Goal: Find specific page/section: Find specific page/section

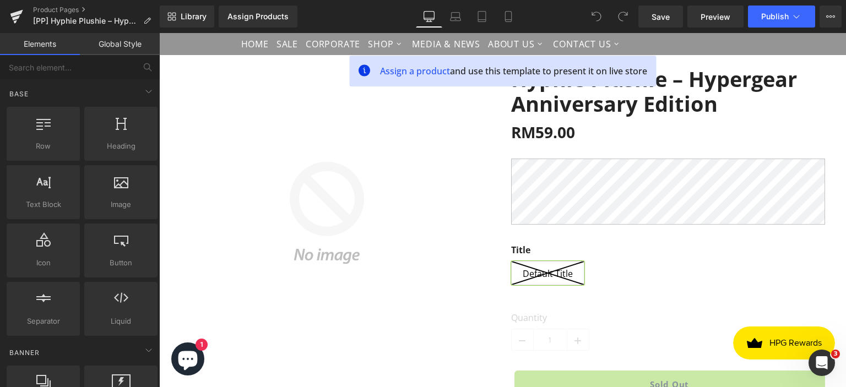
scroll to position [110, 0]
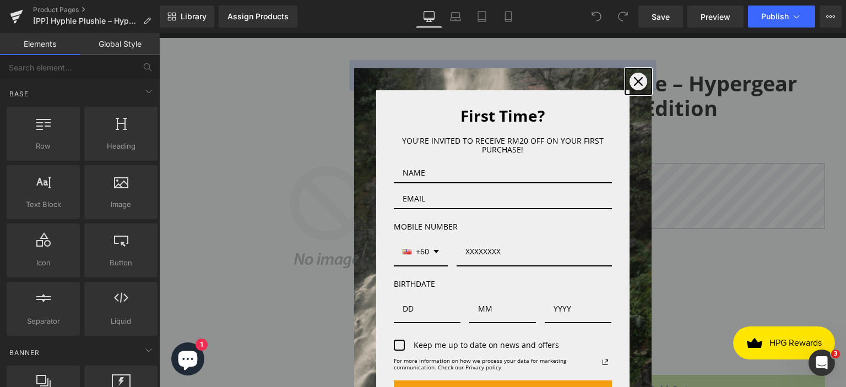
click at [634, 81] on icon "close icon" at bounding box center [638, 81] width 9 height 9
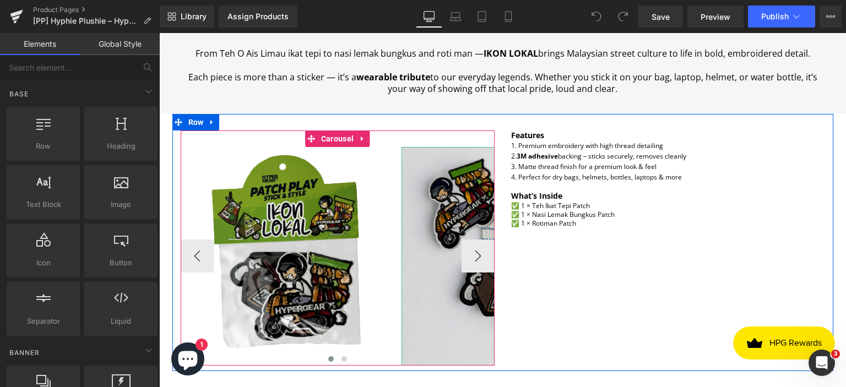
scroll to position [661, 0]
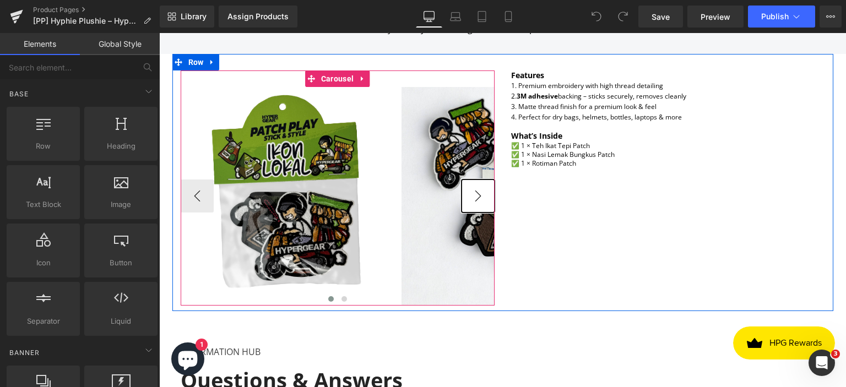
click at [474, 201] on button "›" at bounding box center [478, 196] width 33 height 33
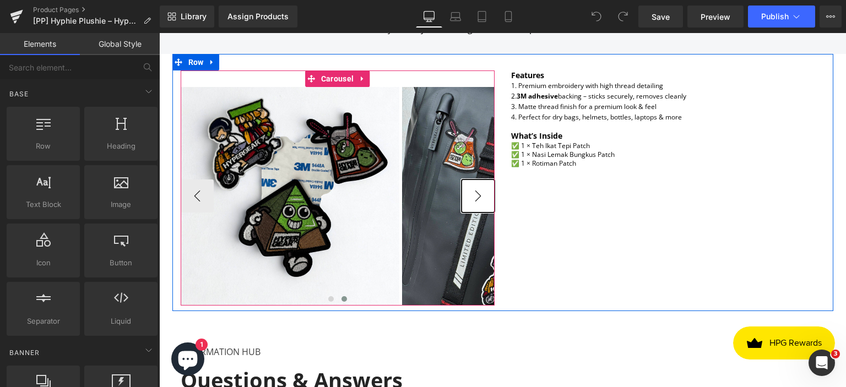
click at [478, 198] on button "›" at bounding box center [478, 196] width 33 height 33
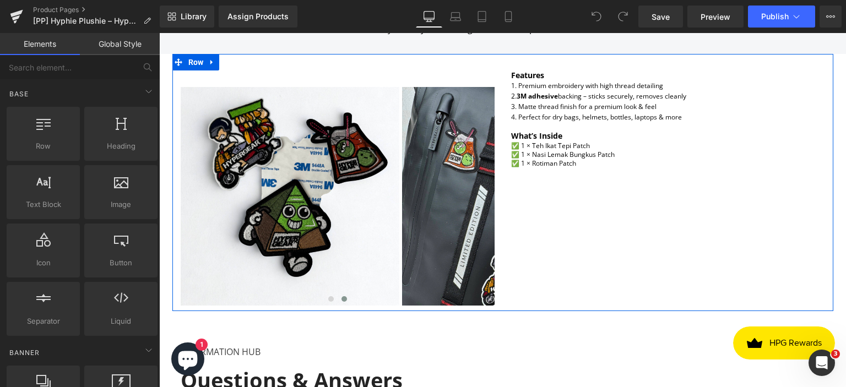
scroll to position [881, 0]
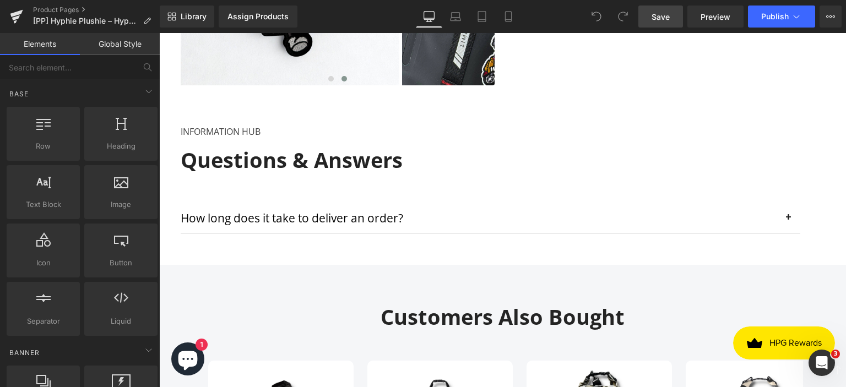
click at [651, 17] on link "Save" at bounding box center [661, 17] width 45 height 22
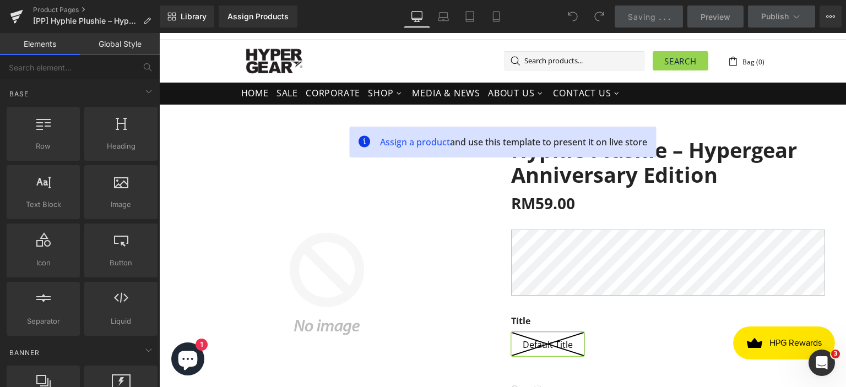
scroll to position [0, 0]
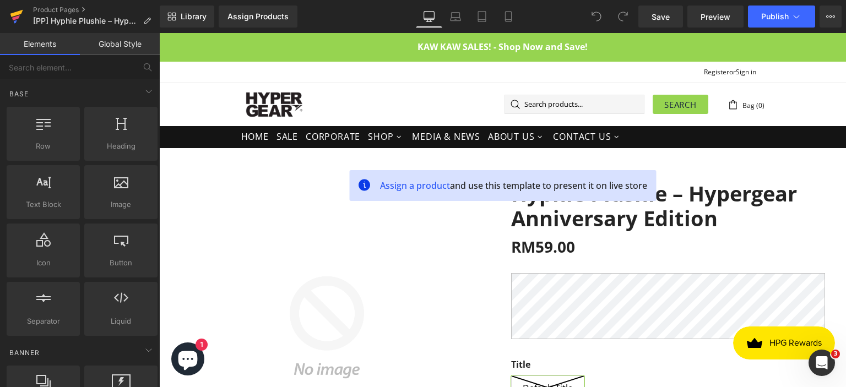
click at [13, 16] on icon at bounding box center [16, 13] width 13 height 7
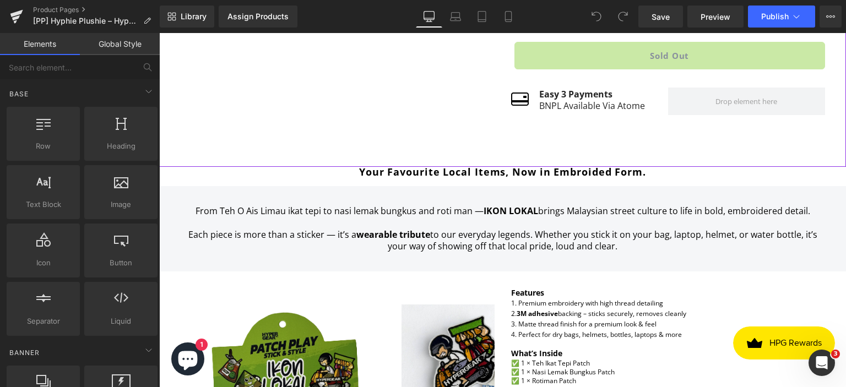
scroll to position [551, 0]
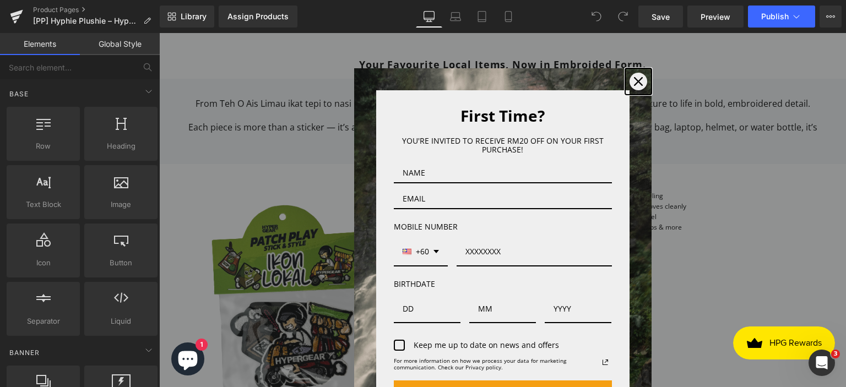
click at [634, 82] on icon "close icon" at bounding box center [638, 81] width 9 height 9
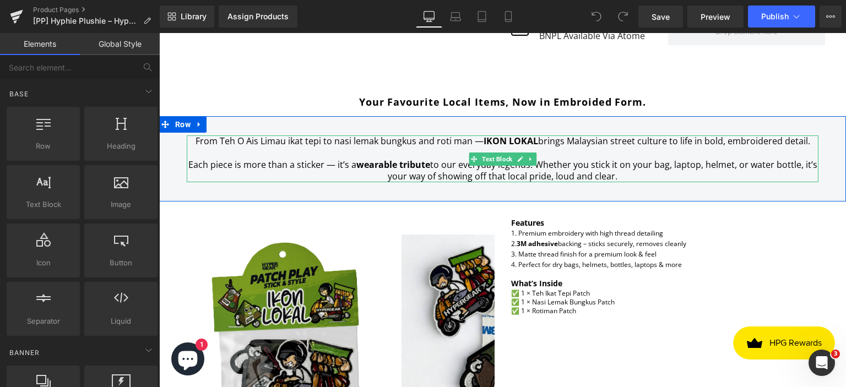
scroll to position [496, 0]
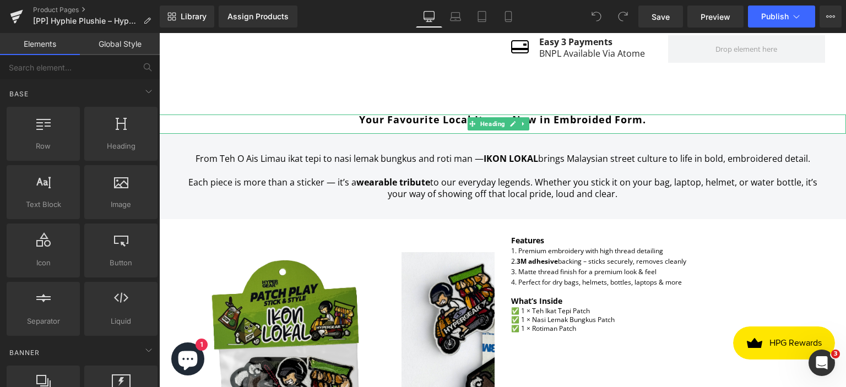
click at [433, 126] on strong "Your Favourite Local Items, Now in Embroided Form." at bounding box center [502, 119] width 287 height 13
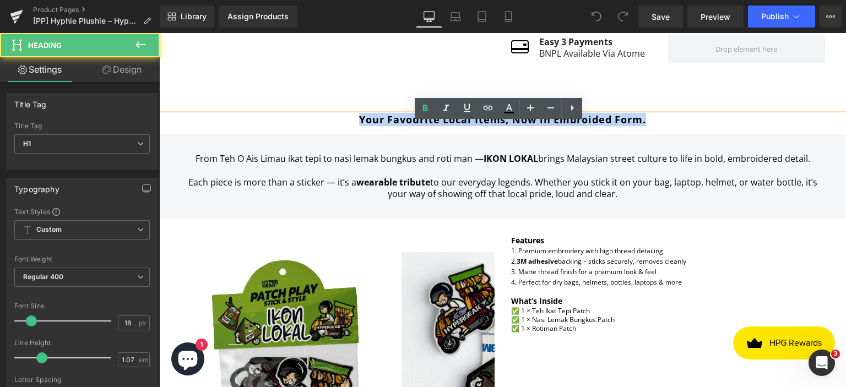
drag, startPoint x: 357, startPoint y: 127, endPoint x: 645, endPoint y: 128, distance: 287.6
click at [645, 125] on h1 "Your Favourite Local Items, Now in Embroided Form." at bounding box center [502, 120] width 687 height 10
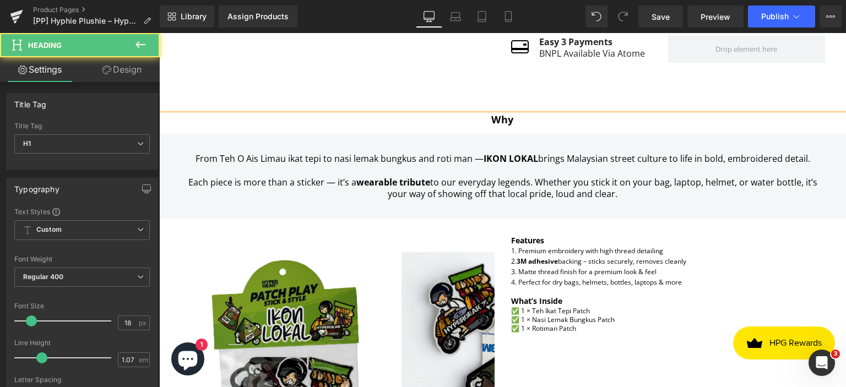
drag, startPoint x: 485, startPoint y: 130, endPoint x: 514, endPoint y: 128, distance: 29.2
click at [514, 125] on h1 "Why" at bounding box center [502, 120] width 687 height 10
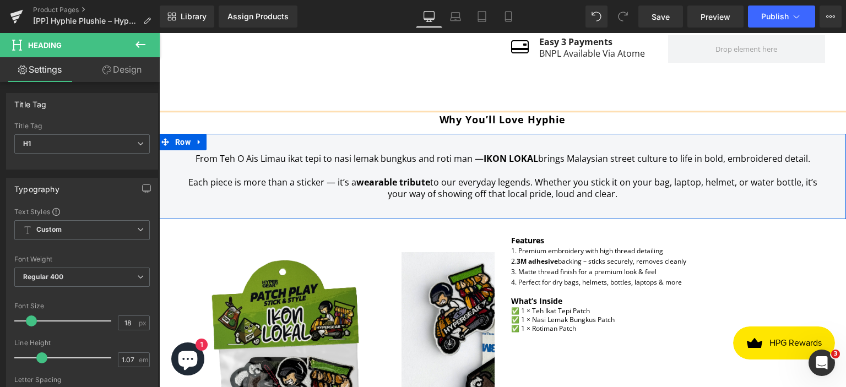
click at [641, 219] on div "From Teh O Ais Limau ikat tepi to nasi lemak bungkus and roti man — IKON LOKAL …" at bounding box center [502, 176] width 687 height 85
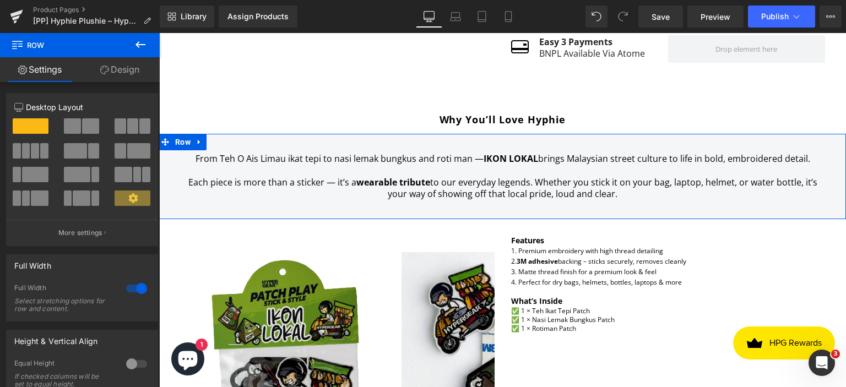
click at [613, 200] on div "From Teh O Ais Limau ikat tepi to nasi lemak bungkus and roti man — IKON LOKAL …" at bounding box center [503, 176] width 632 height 47
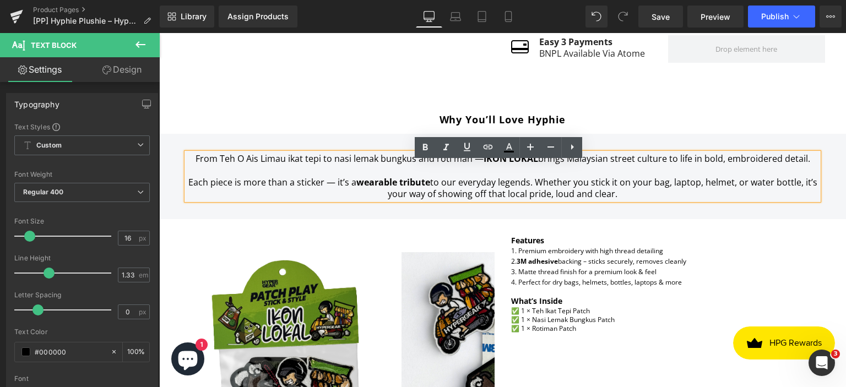
drag, startPoint x: 626, startPoint y: 204, endPoint x: 198, endPoint y: 153, distance: 431.1
click at [198, 153] on div "From Teh O Ais Limau ikat tepi to nasi lemak bungkus and roti man — IKON LOKAL …" at bounding box center [502, 176] width 687 height 85
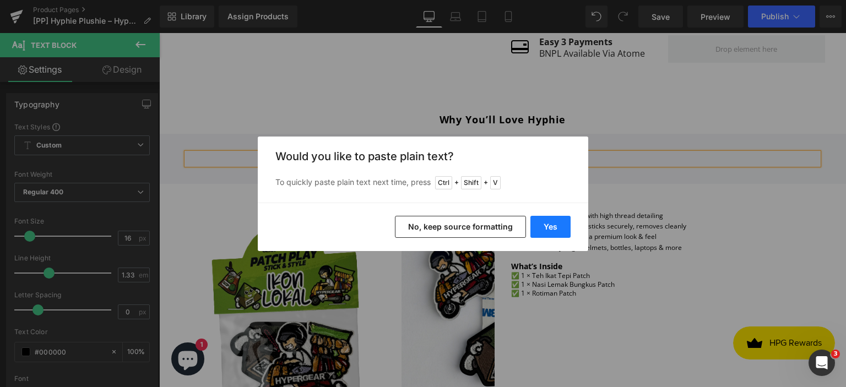
click at [552, 224] on button "Yes" at bounding box center [551, 227] width 40 height 22
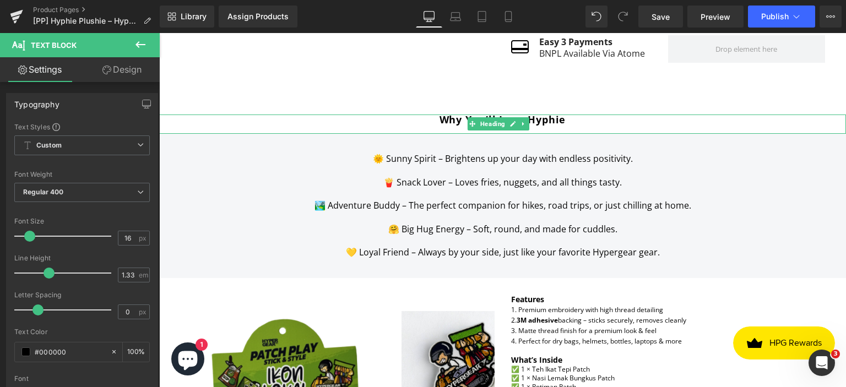
click at [463, 126] on b "Why You’ll Love Hyphie" at bounding box center [503, 119] width 127 height 13
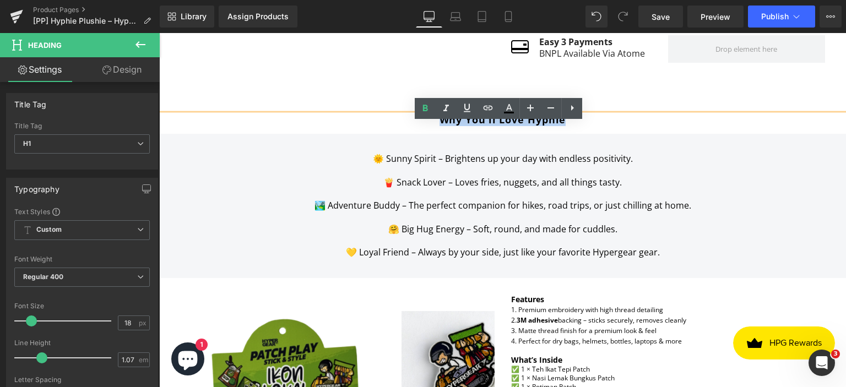
drag, startPoint x: 437, startPoint y: 128, endPoint x: 571, endPoint y: 127, distance: 133.9
click at [571, 125] on h1 "Why You’ll Love Hyphie" at bounding box center [502, 120] width 687 height 10
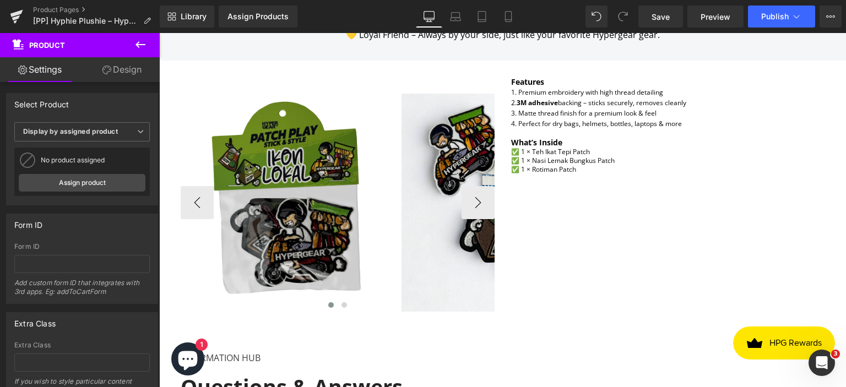
scroll to position [716, 0]
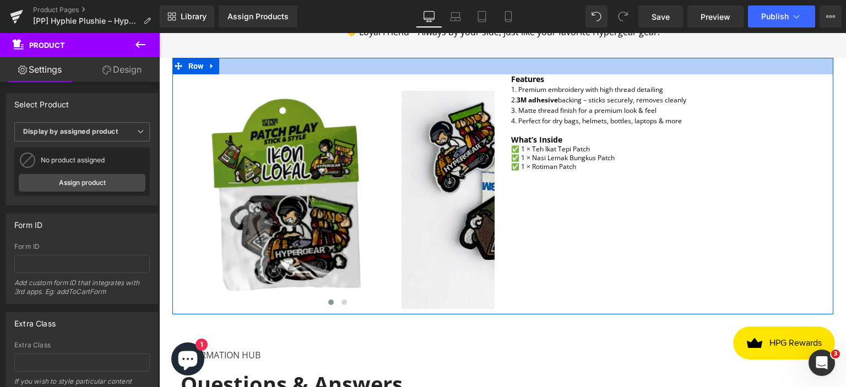
click at [531, 74] on div at bounding box center [502, 66] width 661 height 17
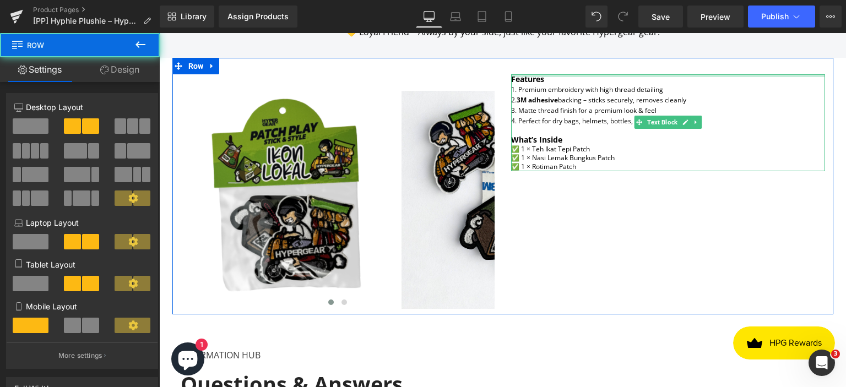
click at [531, 77] on div at bounding box center [668, 75] width 314 height 3
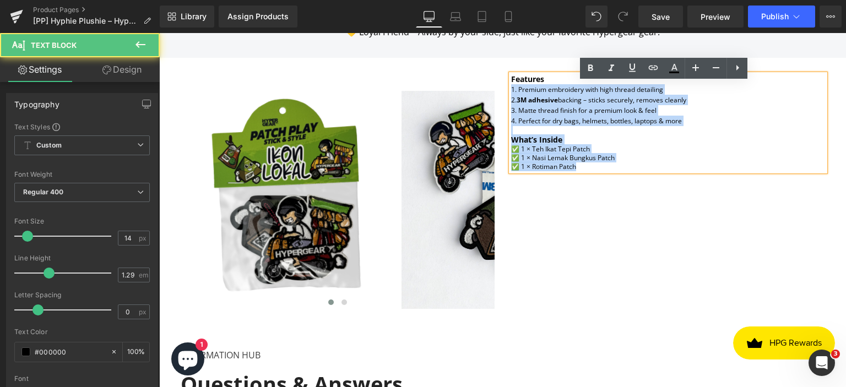
drag, startPoint x: 548, startPoint y: 88, endPoint x: 505, endPoint y: 88, distance: 42.4
click at [511, 88] on div "Features 1. Premium embroidery with high thread detailing 2. 3M adhesive backin…" at bounding box center [668, 122] width 314 height 97
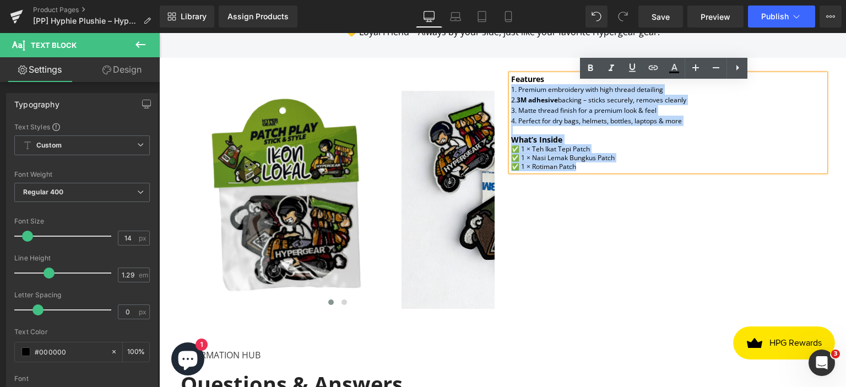
click at [530, 94] on span "1. Premium embroidery with high thread detailing" at bounding box center [587, 89] width 152 height 9
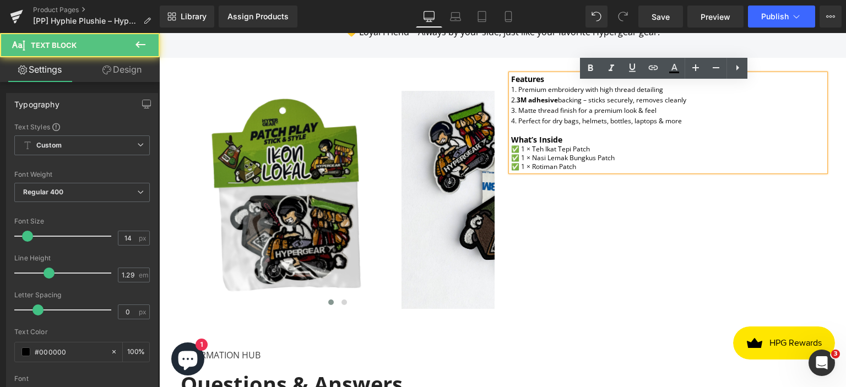
click at [542, 84] on h3 "Features" at bounding box center [668, 79] width 314 height 10
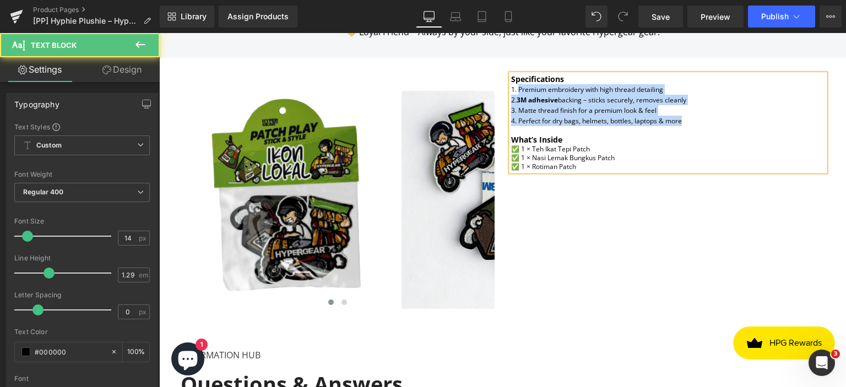
drag, startPoint x: 679, startPoint y: 129, endPoint x: 514, endPoint y: 101, distance: 167.0
click at [514, 101] on div "Specifications 1. Premium embroidery with high thread detailing 2. 3M adhesive …" at bounding box center [668, 122] width 314 height 97
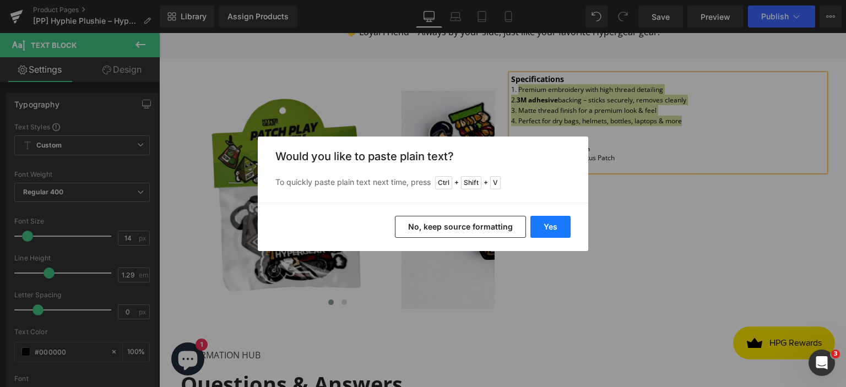
click at [551, 231] on button "Yes" at bounding box center [551, 227] width 40 height 22
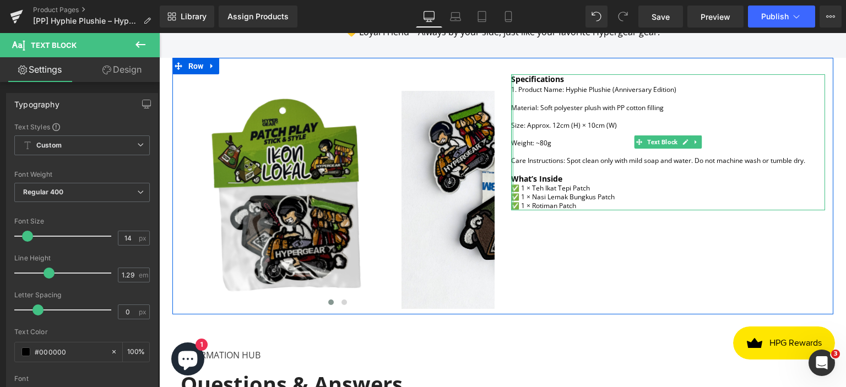
click at [511, 116] on div at bounding box center [512, 142] width 3 height 136
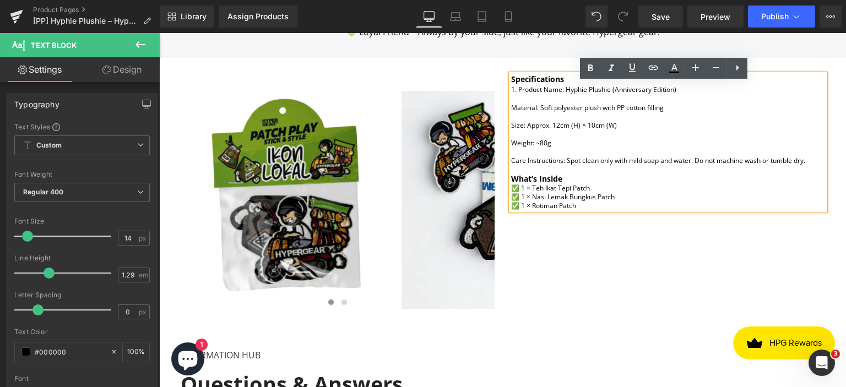
drag, startPoint x: 510, startPoint y: 116, endPoint x: 524, endPoint y: 138, distance: 26.3
click at [511, 112] on span "Material: Soft polyester plush with PP cotton filling" at bounding box center [587, 107] width 153 height 9
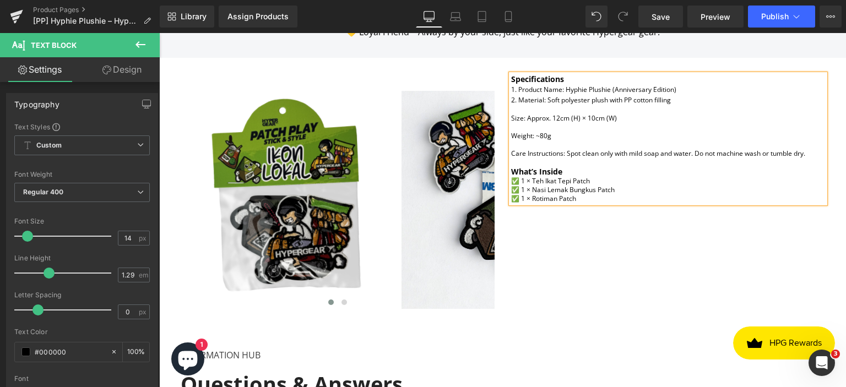
click at [511, 126] on div "Specifications 1. Product Name: Hyphie Plushie (Anniversary Edition) 2. Materia…" at bounding box center [668, 138] width 314 height 129
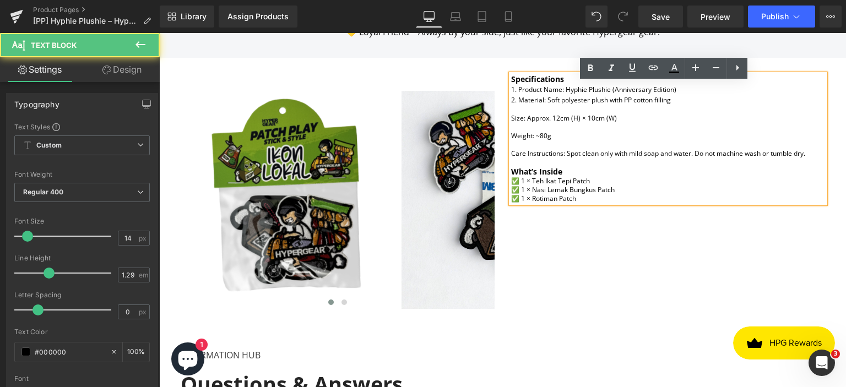
click at [511, 127] on div "Specifications 1. Product Name: Hyphie Plushie (Anniversary Edition) 2. Materia…" at bounding box center [668, 138] width 314 height 129
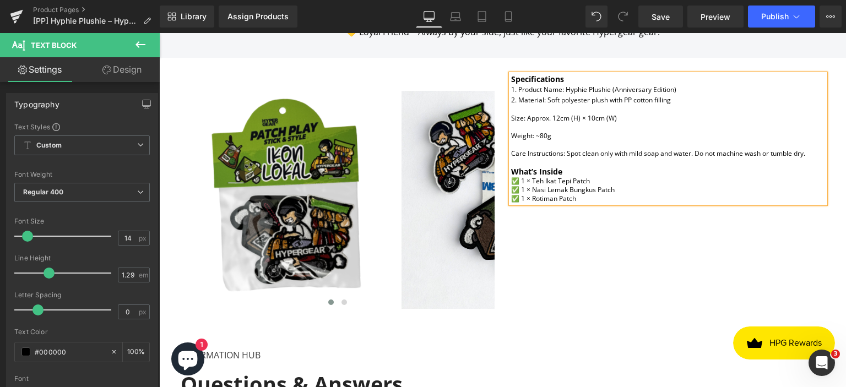
click at [518, 123] on span "Size: Approx. 12cm (H) × 10cm (W)" at bounding box center [564, 117] width 106 height 9
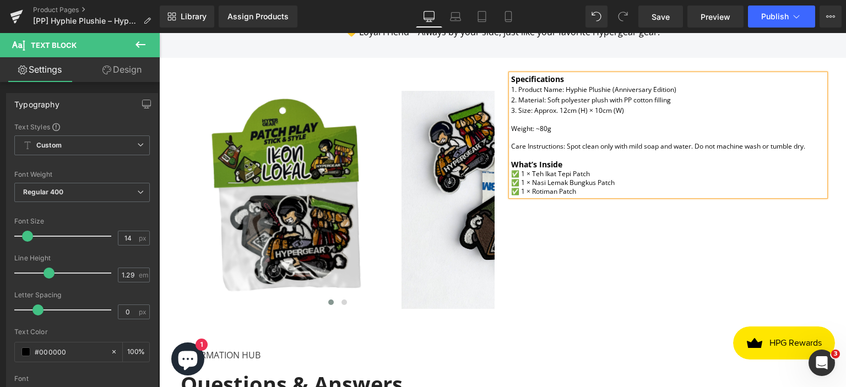
click at [511, 133] on span "Weight: ~80g" at bounding box center [531, 128] width 40 height 9
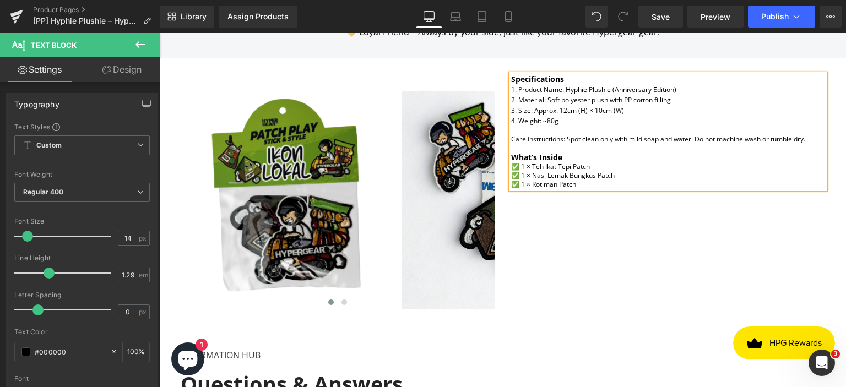
click at [511, 144] on span "Care Instructions: Spot clean only with mild soap and water. Do not machine was…" at bounding box center [658, 138] width 294 height 9
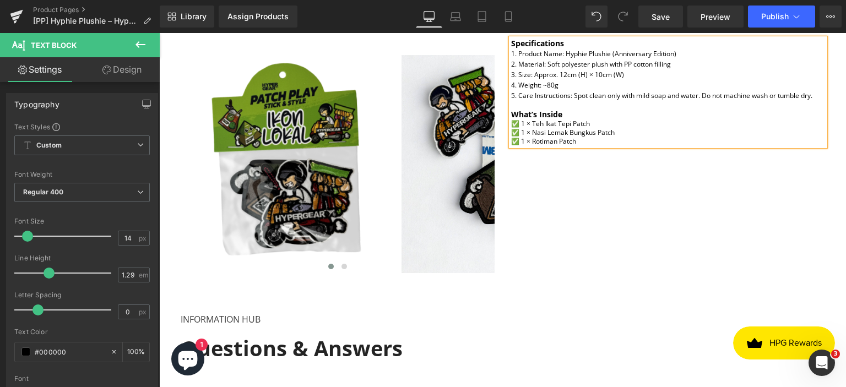
scroll to position [771, 0]
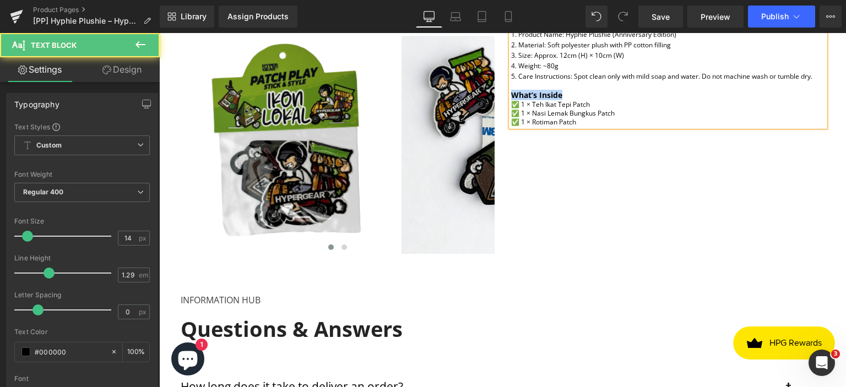
drag, startPoint x: 558, startPoint y: 101, endPoint x: 510, endPoint y: 101, distance: 47.9
click at [511, 100] on strong "What’s Inside" at bounding box center [536, 95] width 51 height 10
drag, startPoint x: 580, startPoint y: 132, endPoint x: 500, endPoint y: 110, distance: 82.9
click at [503, 110] on div "Specifications 1. Product Name: Hyphie Plushie (Anniversary Edition) 2. Materia…" at bounding box center [668, 78] width 331 height 118
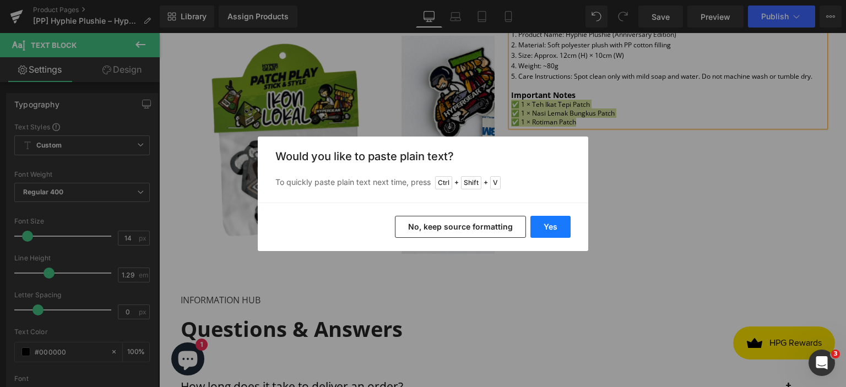
click at [554, 228] on button "Yes" at bounding box center [551, 227] width 40 height 22
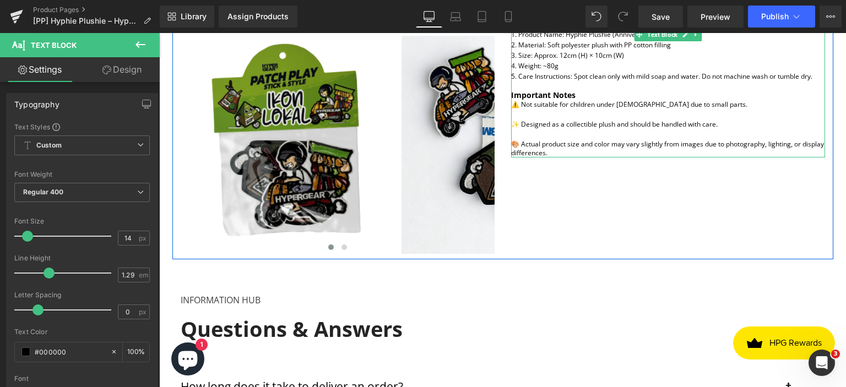
click at [518, 125] on div "Important Notes ⚠️ Not suitable for children under [DEMOGRAPHIC_DATA] due to sm…" at bounding box center [668, 123] width 314 height 67
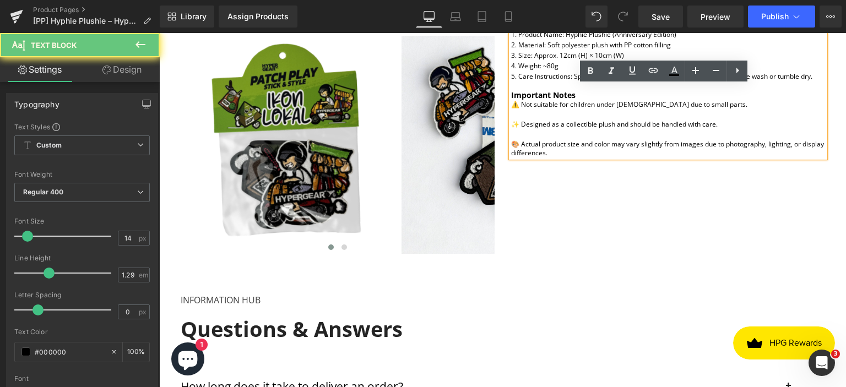
click at [523, 121] on div "Important Notes ⚠️ Not suitable for children under [DEMOGRAPHIC_DATA] due to sm…" at bounding box center [668, 123] width 314 height 67
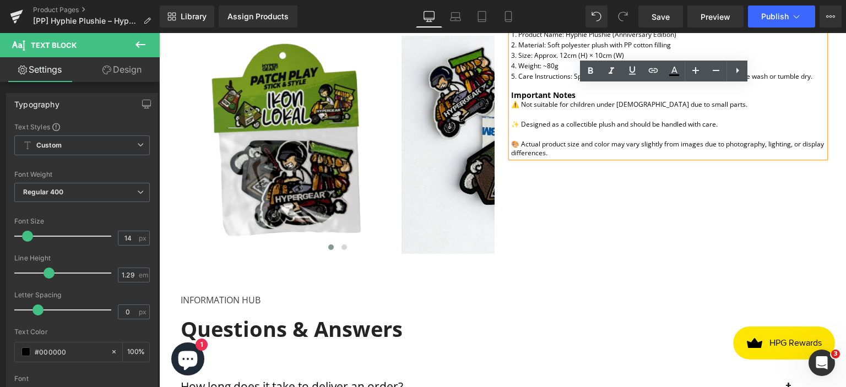
click at [662, 251] on div "Image Image Image ‹ › Carousel Specifications 1. Product Name: Hyphie Plushie (…" at bounding box center [502, 131] width 661 height 257
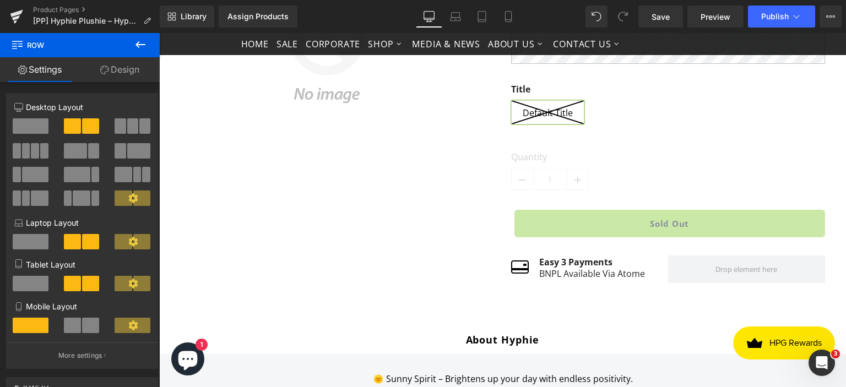
scroll to position [0, 0]
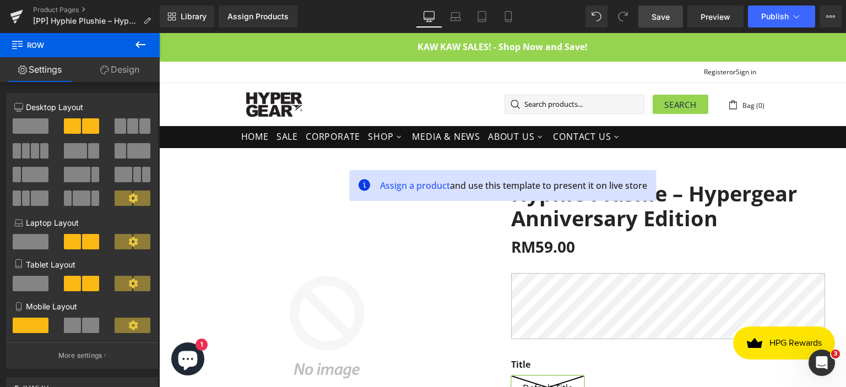
click at [660, 18] on span "Save" at bounding box center [661, 17] width 18 height 12
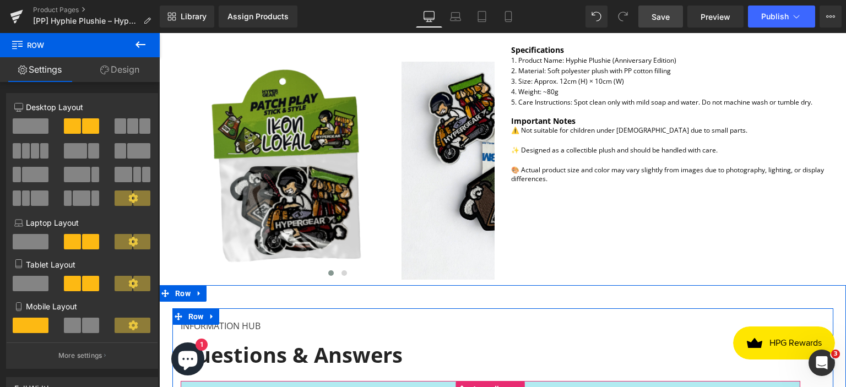
scroll to position [661, 0]
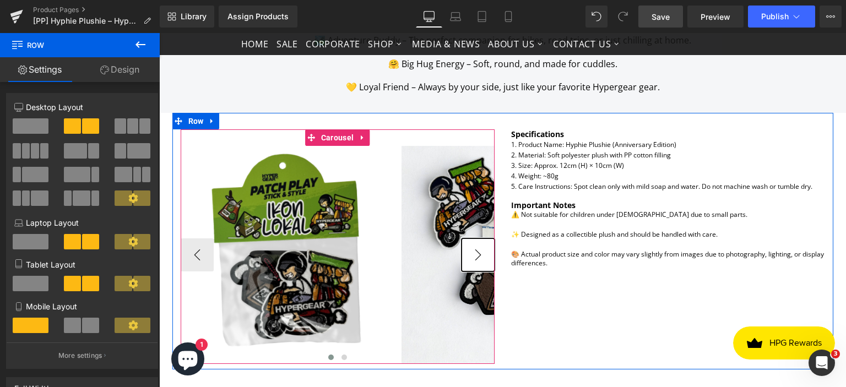
click at [474, 266] on button "›" at bounding box center [478, 255] width 33 height 33
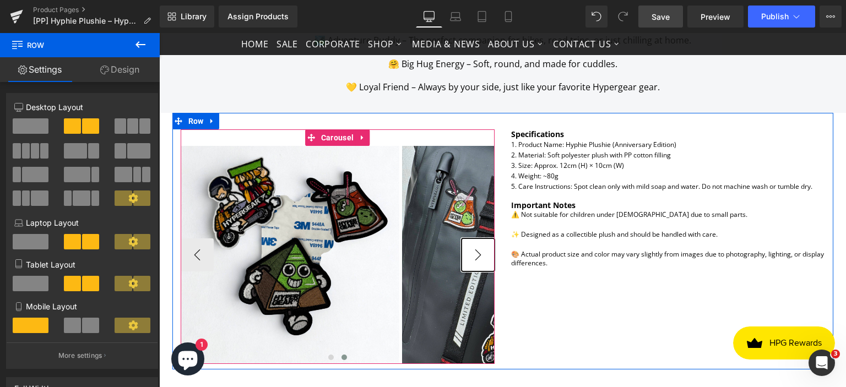
click at [474, 266] on button "›" at bounding box center [478, 255] width 33 height 33
